Goal: Transaction & Acquisition: Purchase product/service

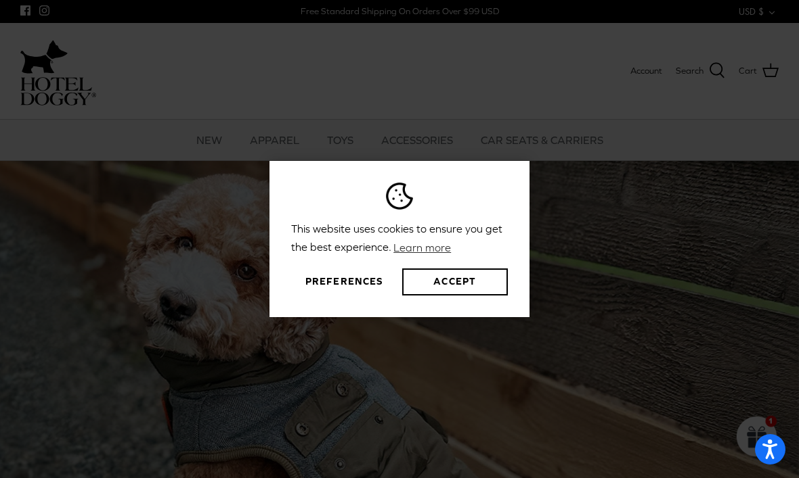
click at [688, 305] on div "This website uses cookies to ensure you get the best experience. Learn more Pre…" at bounding box center [399, 239] width 799 height 478
click at [361, 296] on button "Preferences" at bounding box center [344, 282] width 106 height 27
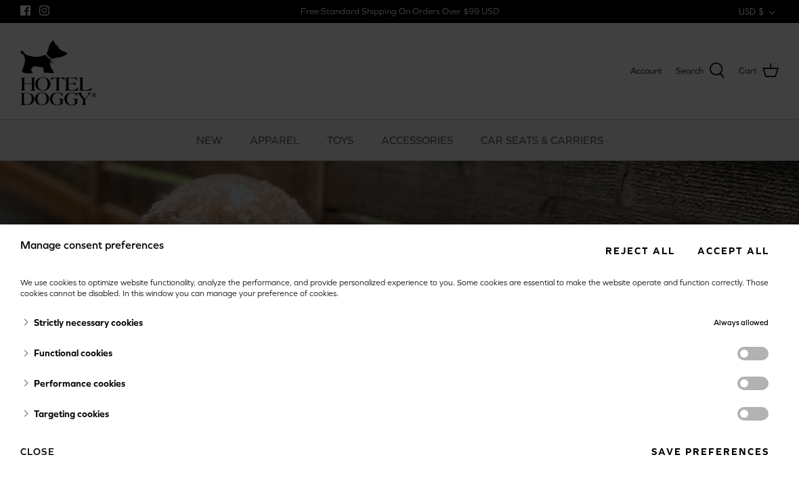
click at [136, 323] on div "Strictly necessary cookies" at bounding box center [282, 323] width 524 height 31
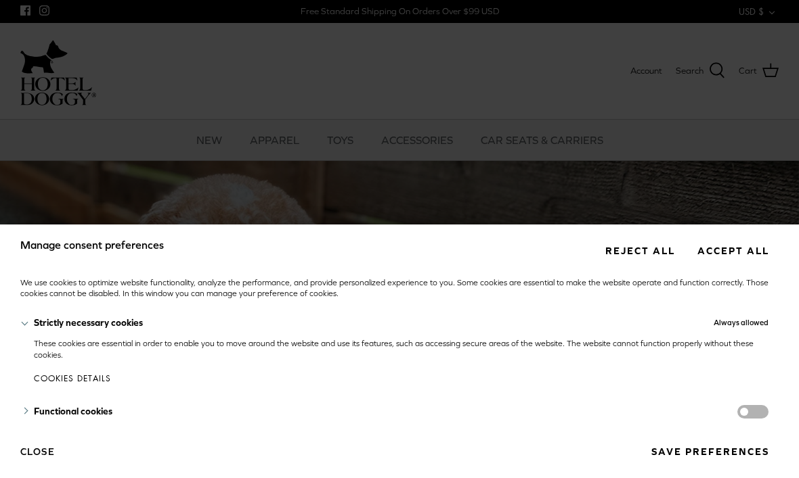
click at [749, 414] on span "functionality cookies" at bounding box center [752, 412] width 31 height 14
click at [766, 413] on input "functionality cookies" at bounding box center [766, 413] width 0 height 0
click at [764, 411] on span "functionality cookies" at bounding box center [752, 412] width 31 height 14
click at [766, 413] on input "functionality cookies" at bounding box center [766, 413] width 0 height 0
click at [53, 449] on button "Close" at bounding box center [37, 452] width 35 height 23
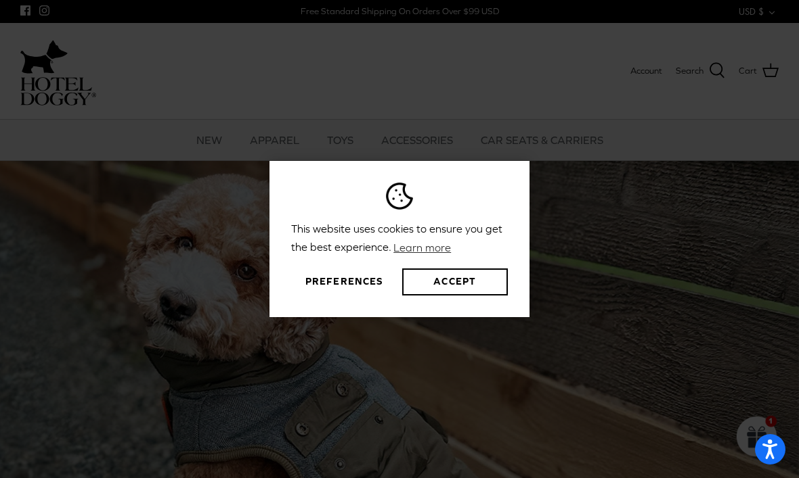
click at [343, 296] on button "Preferences" at bounding box center [344, 282] width 106 height 27
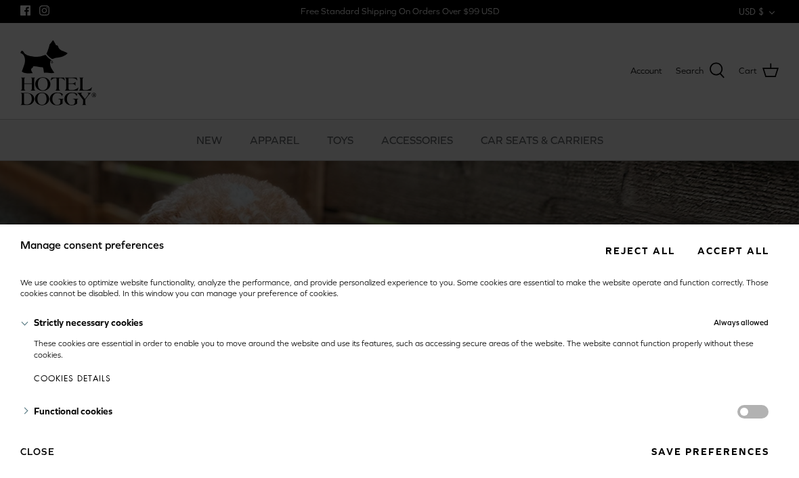
click at [635, 250] on button "Reject all" at bounding box center [639, 250] width 89 height 25
click at [650, 255] on button "Reject all" at bounding box center [639, 250] width 89 height 25
click at [637, 252] on button "Reject all" at bounding box center [639, 250] width 89 height 25
click at [763, 328] on div "Always allowed" at bounding box center [656, 323] width 225 height 31
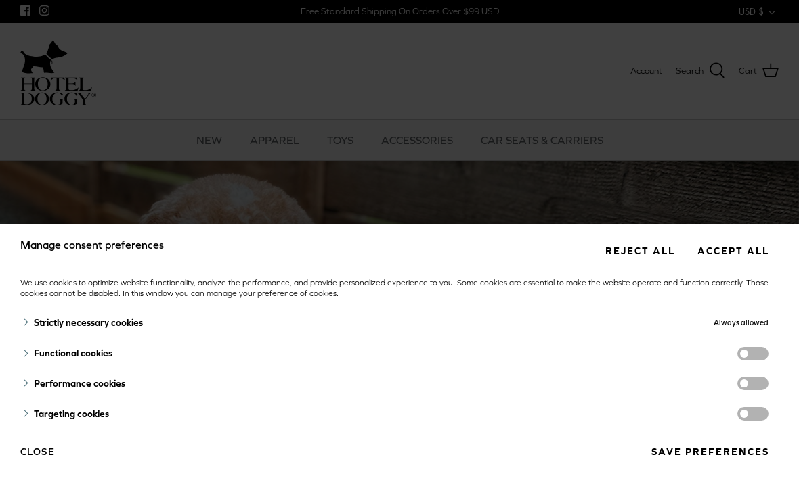
click at [133, 324] on div "Strictly necessary cookies" at bounding box center [282, 323] width 524 height 31
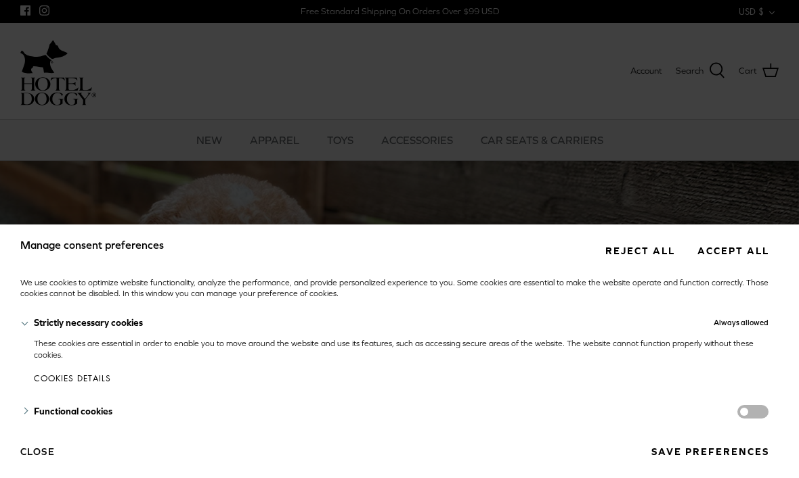
click at [101, 334] on div "Strictly necessary cookies" at bounding box center [282, 323] width 524 height 31
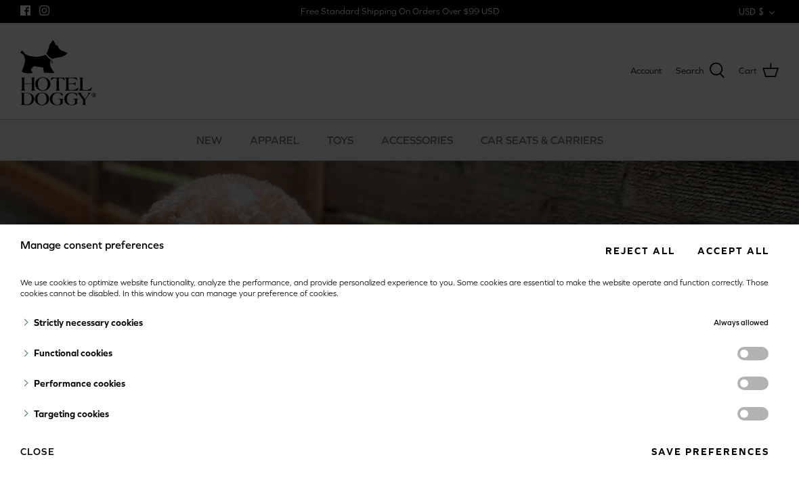
click at [47, 462] on button "Close" at bounding box center [37, 452] width 35 height 23
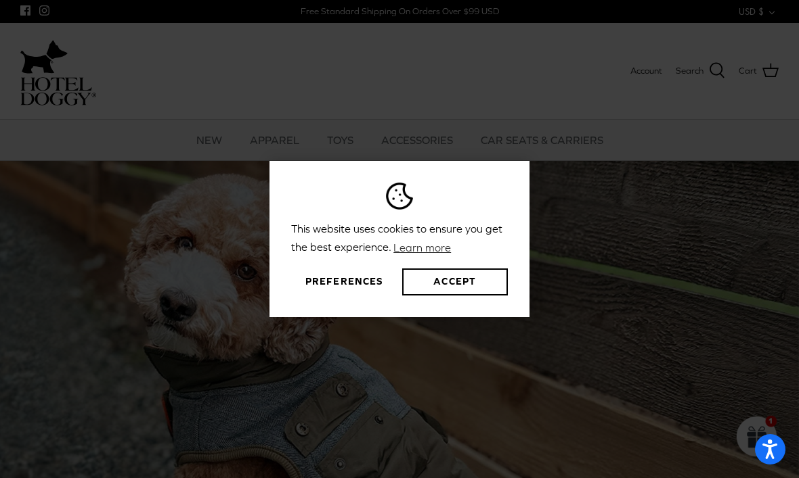
click at [357, 296] on button "Preferences" at bounding box center [344, 282] width 106 height 27
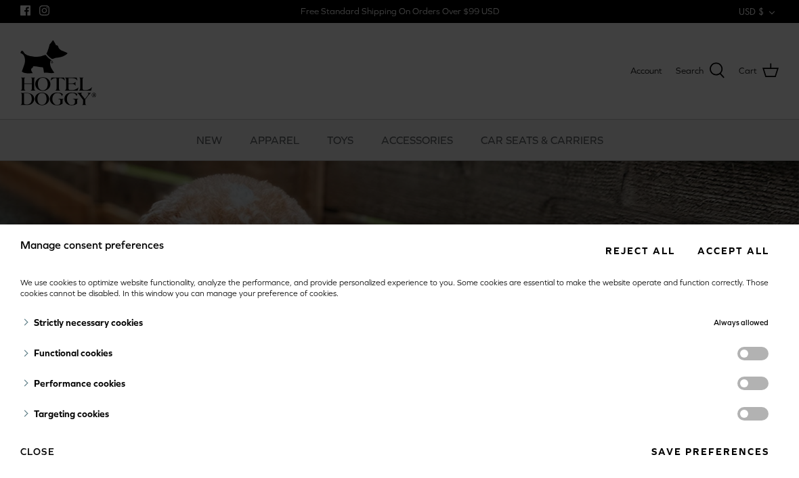
click at [657, 243] on button "Reject all" at bounding box center [639, 250] width 89 height 25
click at [639, 248] on button "Reject all" at bounding box center [639, 250] width 89 height 25
click at [629, 256] on button "Reject all" at bounding box center [639, 250] width 89 height 25
click at [727, 455] on button "Save preferences" at bounding box center [709, 452] width 137 height 25
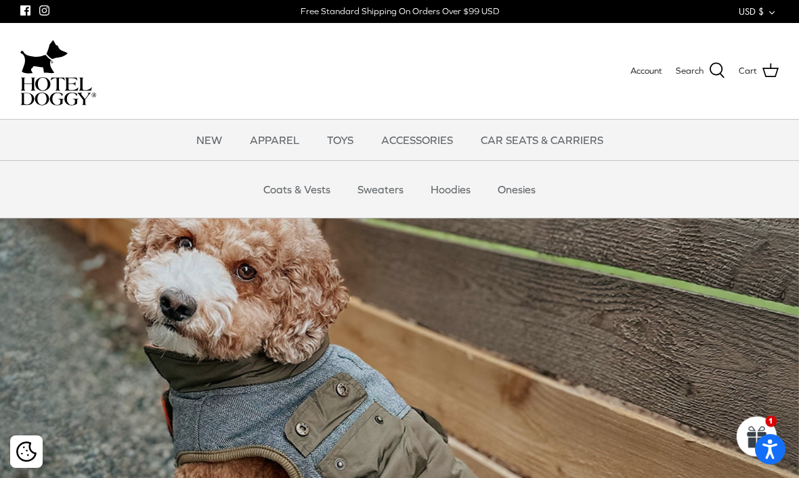
click at [318, 189] on link "Coats & Vests" at bounding box center [296, 189] width 91 height 41
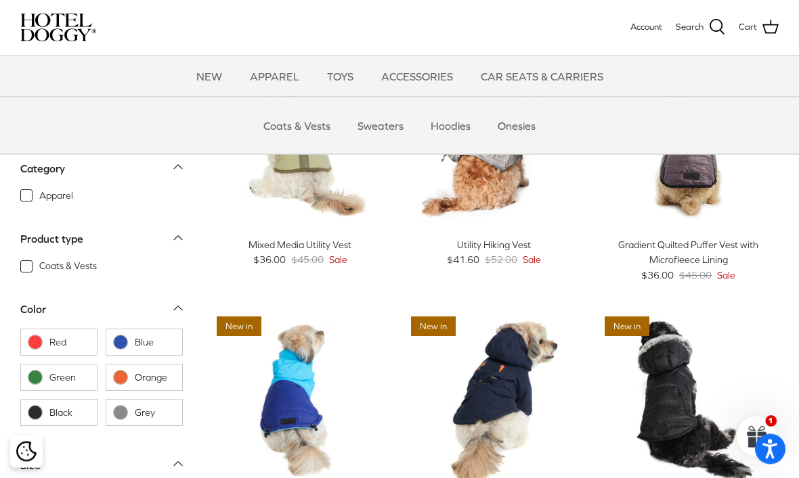
scroll to position [60, 0]
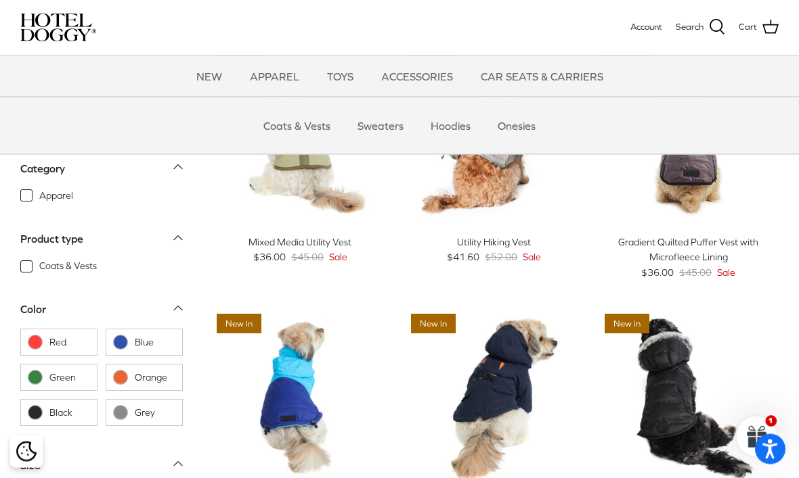
click at [390, 119] on link "Sweaters" at bounding box center [380, 126] width 70 height 41
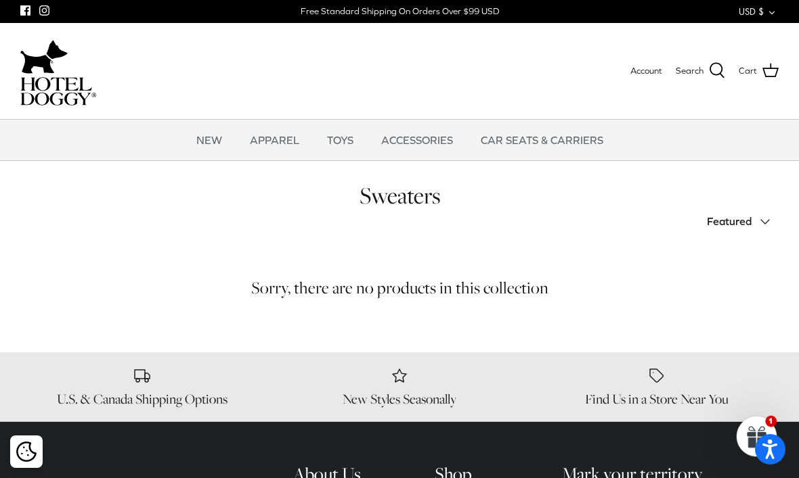
click at [570, 130] on link "CAR SEATS & CARRIERS" at bounding box center [541, 140] width 147 height 41
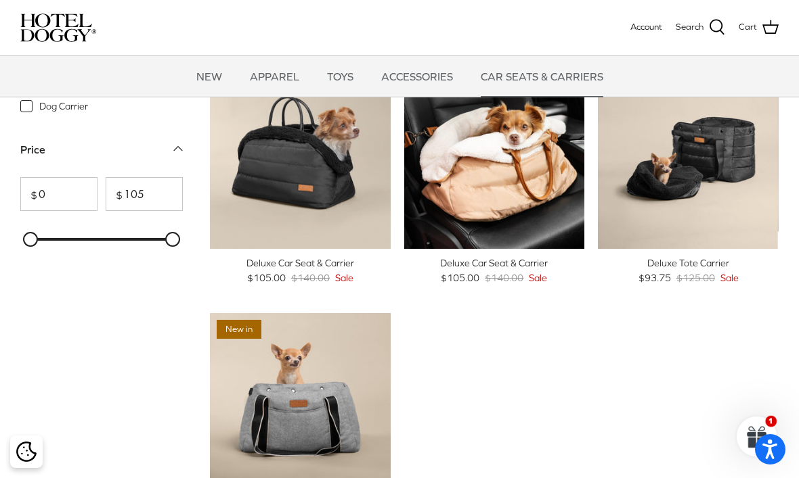
scroll to position [41, 0]
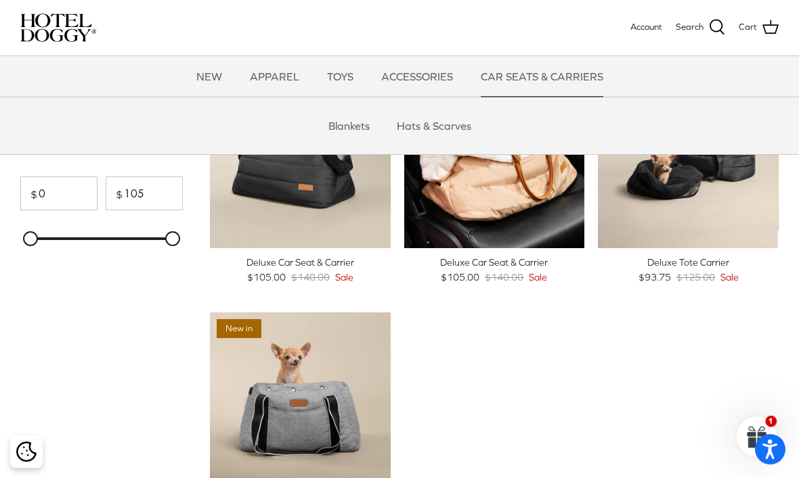
click at [353, 126] on link "Blankets" at bounding box center [349, 126] width 66 height 41
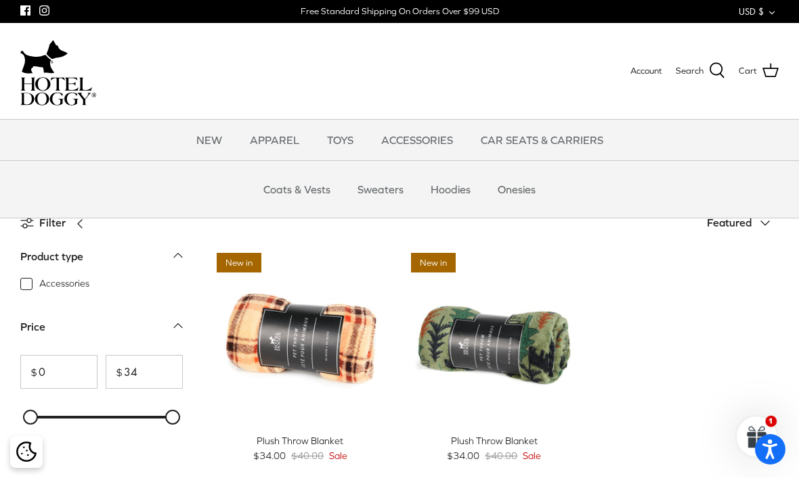
click at [380, 187] on link "Sweaters" at bounding box center [380, 189] width 70 height 41
